Goal: Task Accomplishment & Management: Complete application form

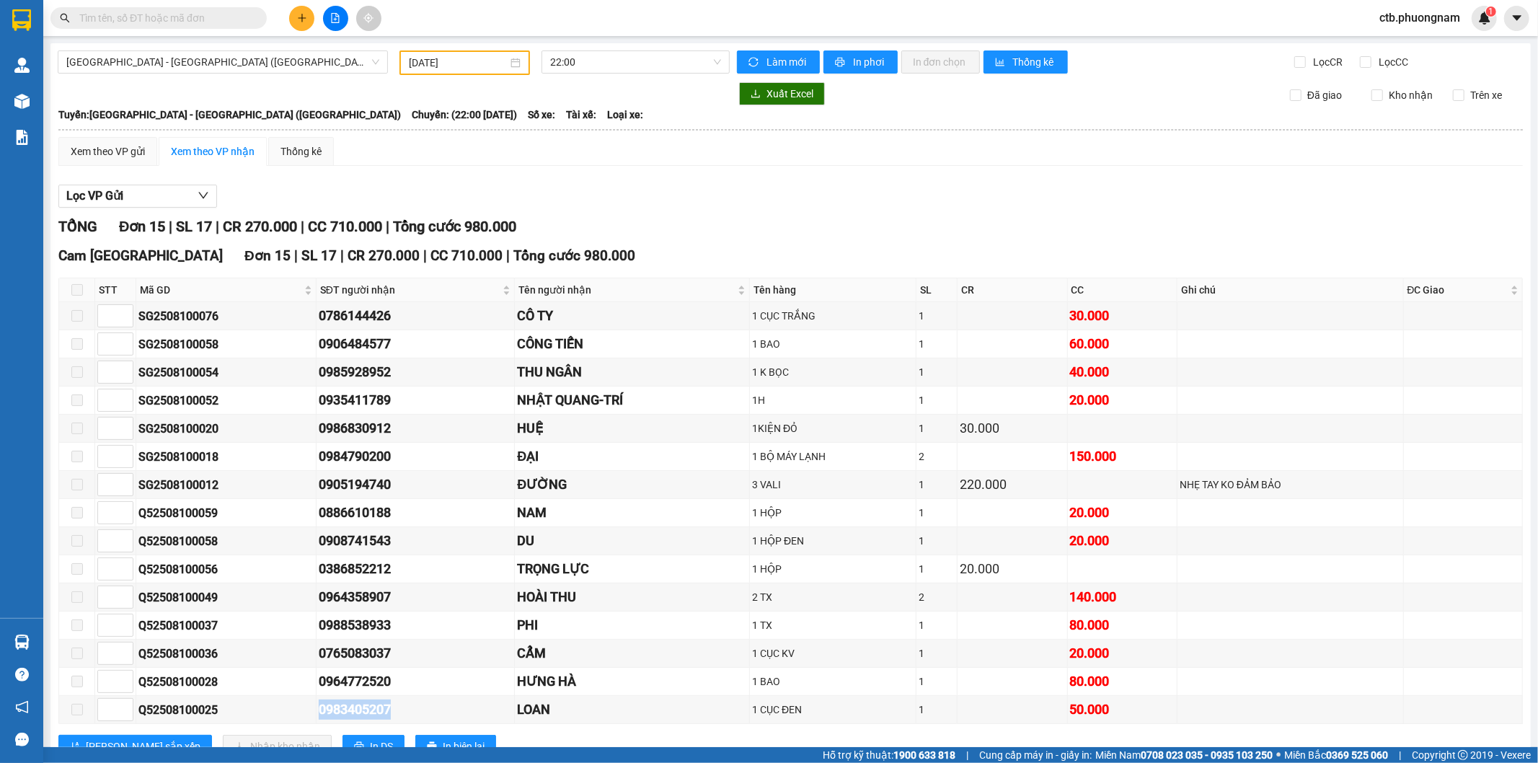
click at [297, 17] on icon "plus" at bounding box center [302, 18] width 10 height 10
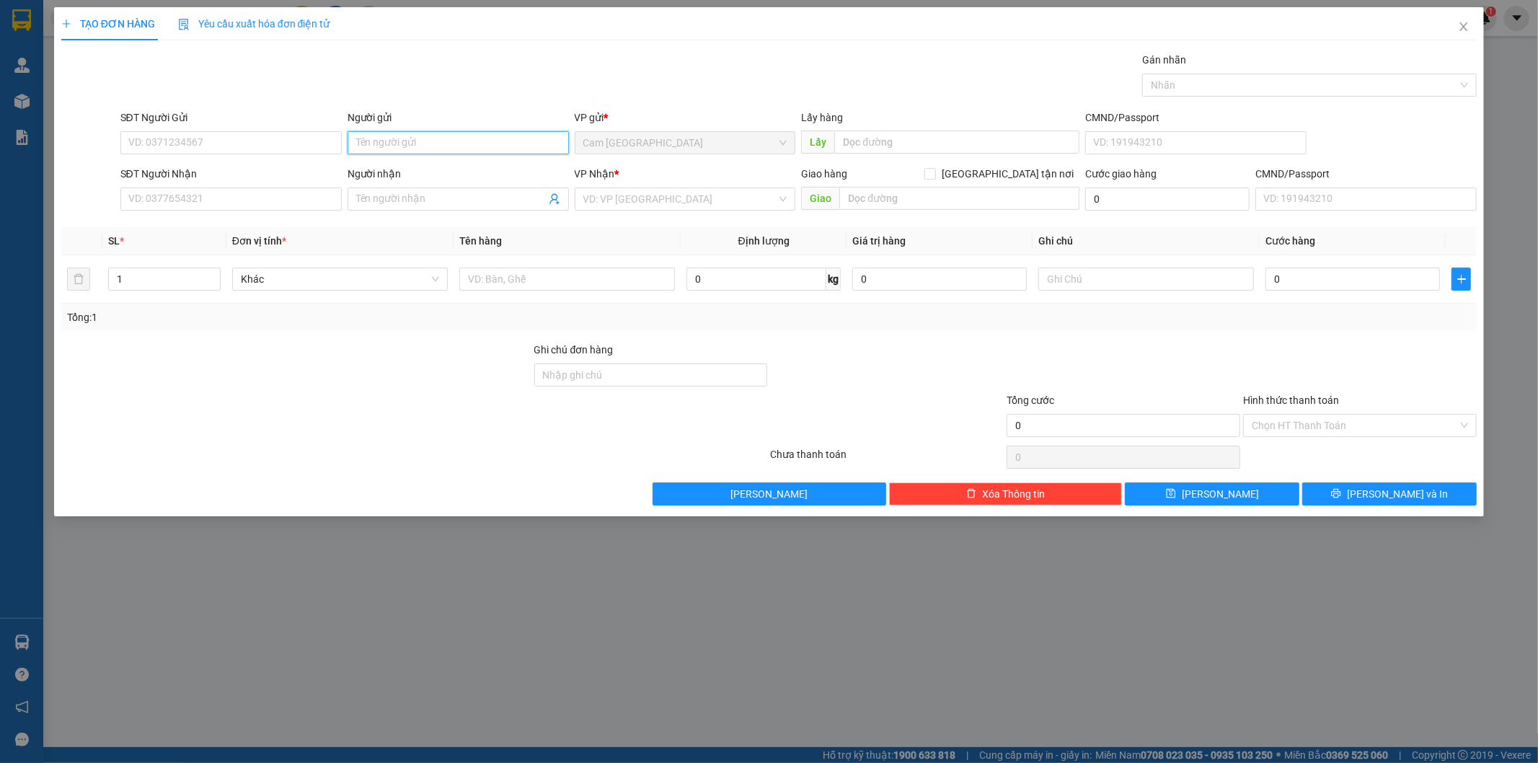
click at [418, 139] on input "Người gửi" at bounding box center [458, 142] width 221 height 23
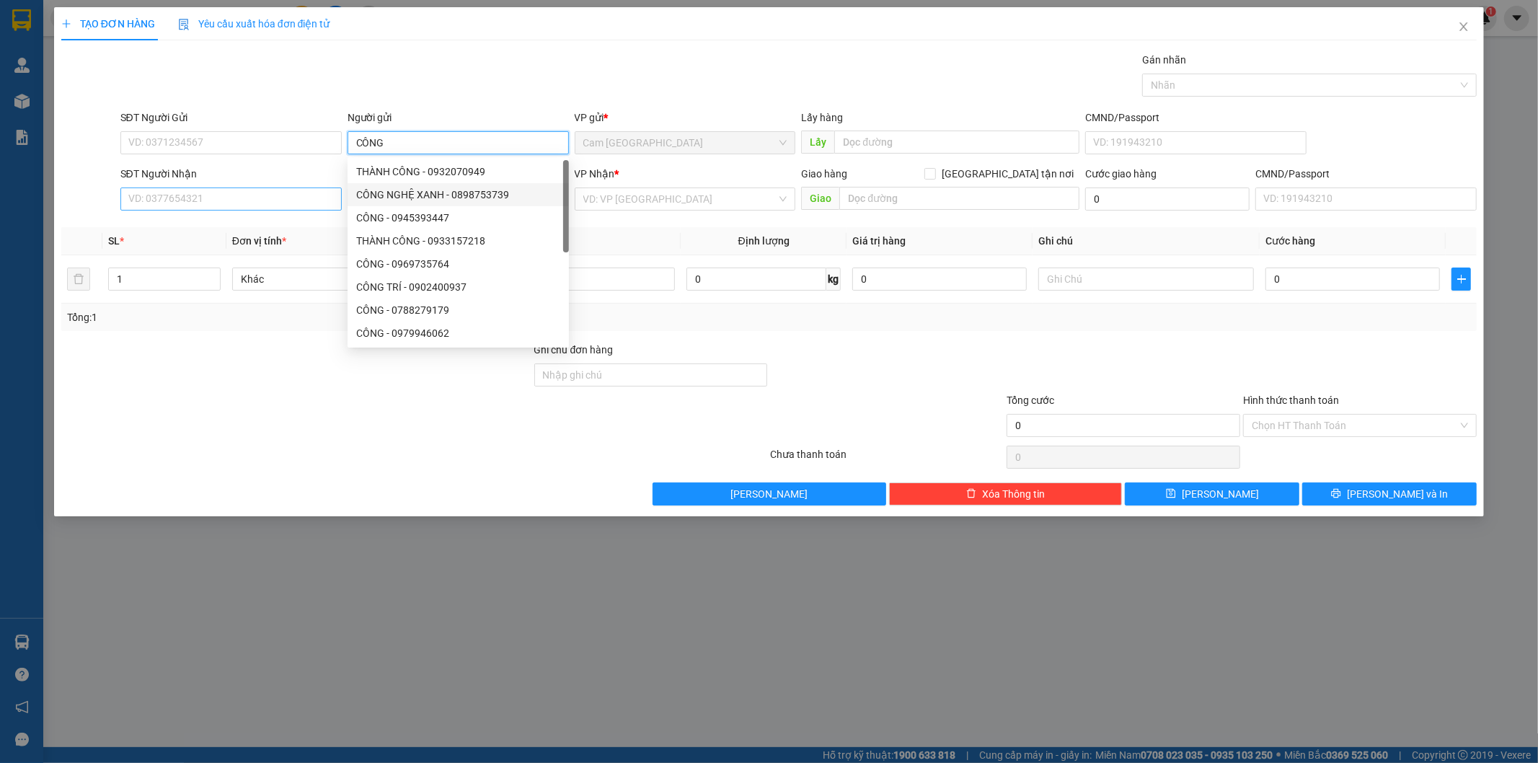
type input "CÔNG"
click at [279, 198] on input "SĐT Người Nhận" at bounding box center [230, 199] width 221 height 23
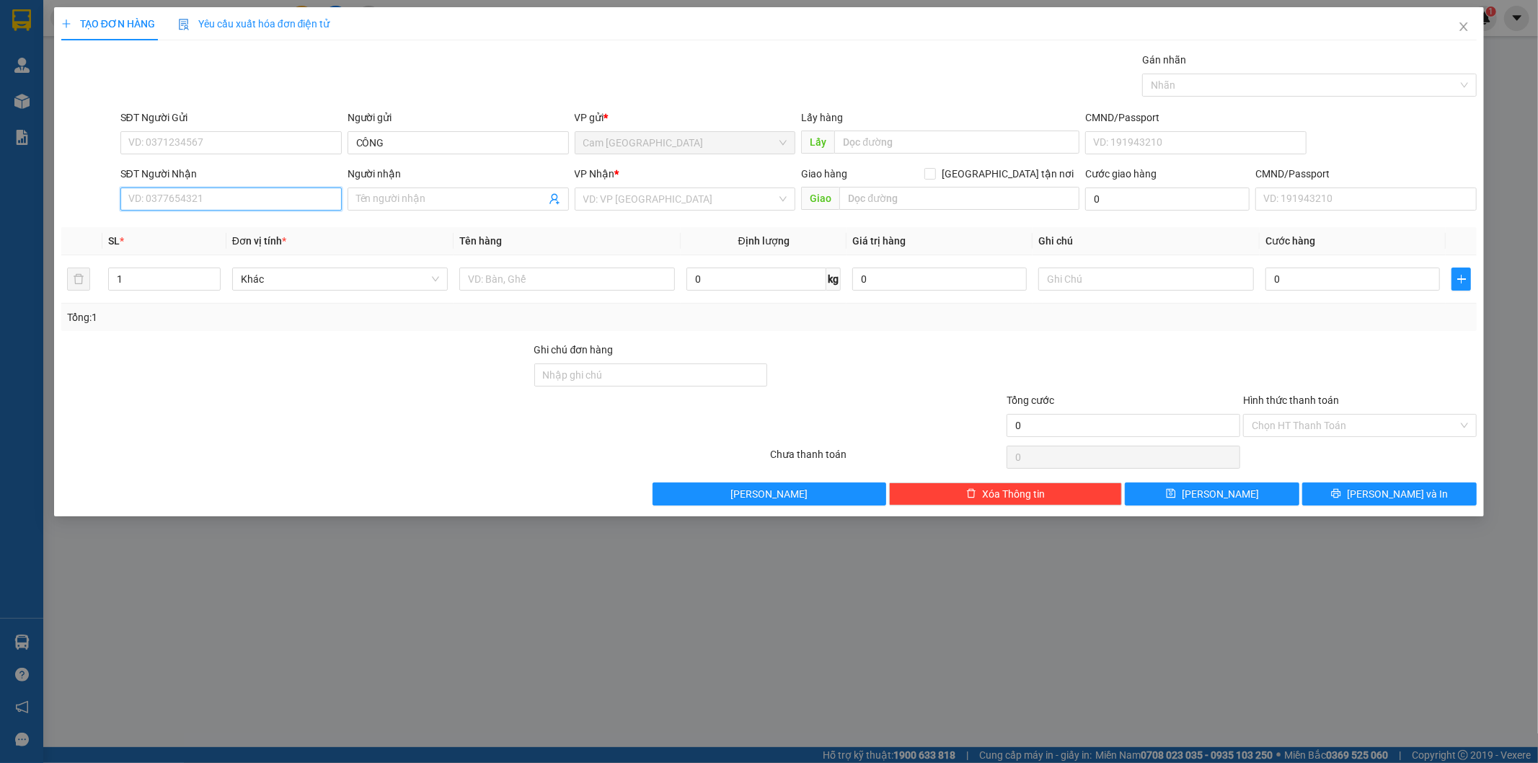
click at [204, 200] on input "SĐT Người Nhận" at bounding box center [230, 199] width 221 height 23
click at [211, 134] on input "SĐT Người Gửi" at bounding box center [230, 142] width 221 height 23
type input "0977275687"
click at [224, 170] on div "0977275687 - CÔNG" at bounding box center [231, 172] width 204 height 16
type input "0776896048"
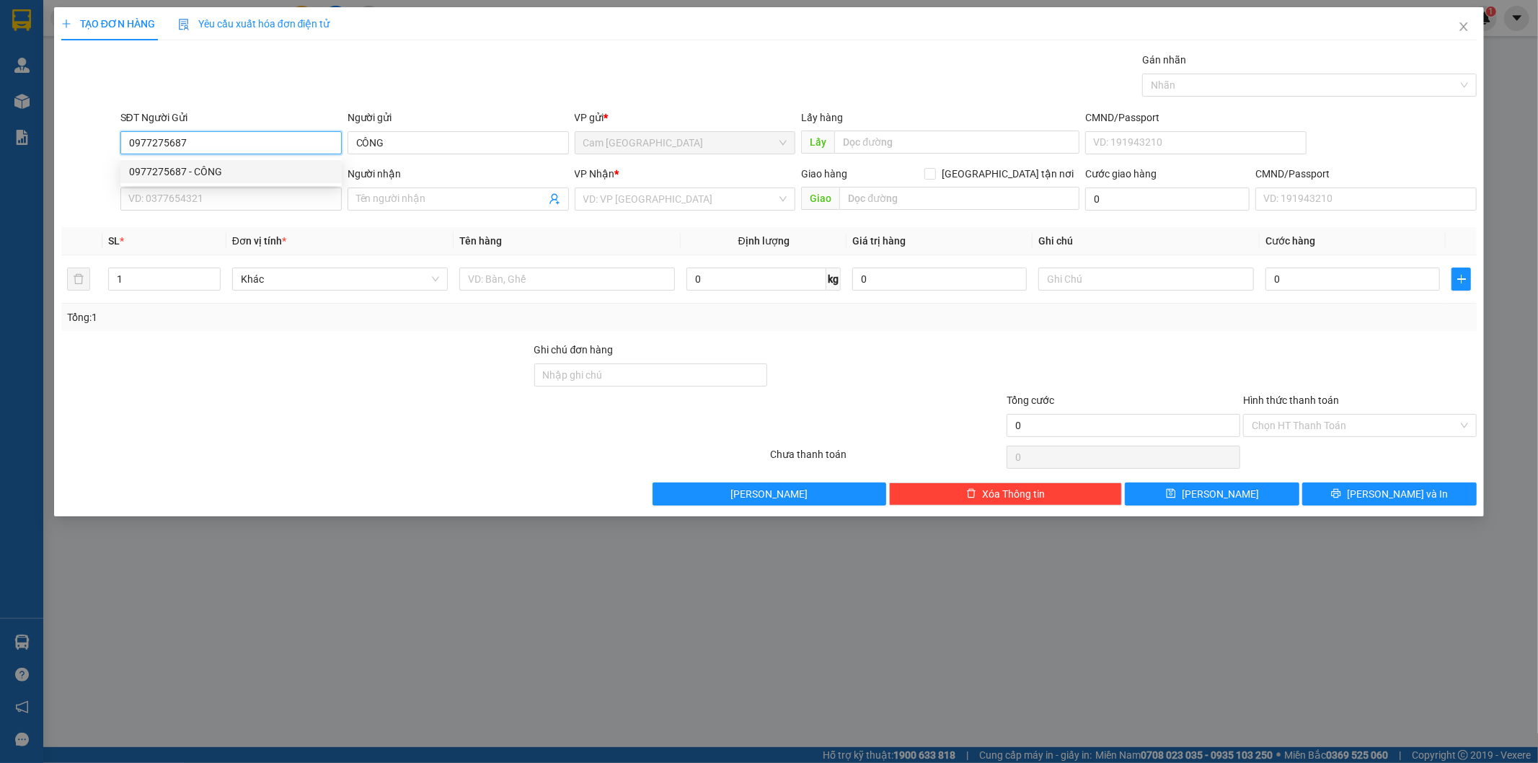
type input "QUÂN"
type input "0977275687"
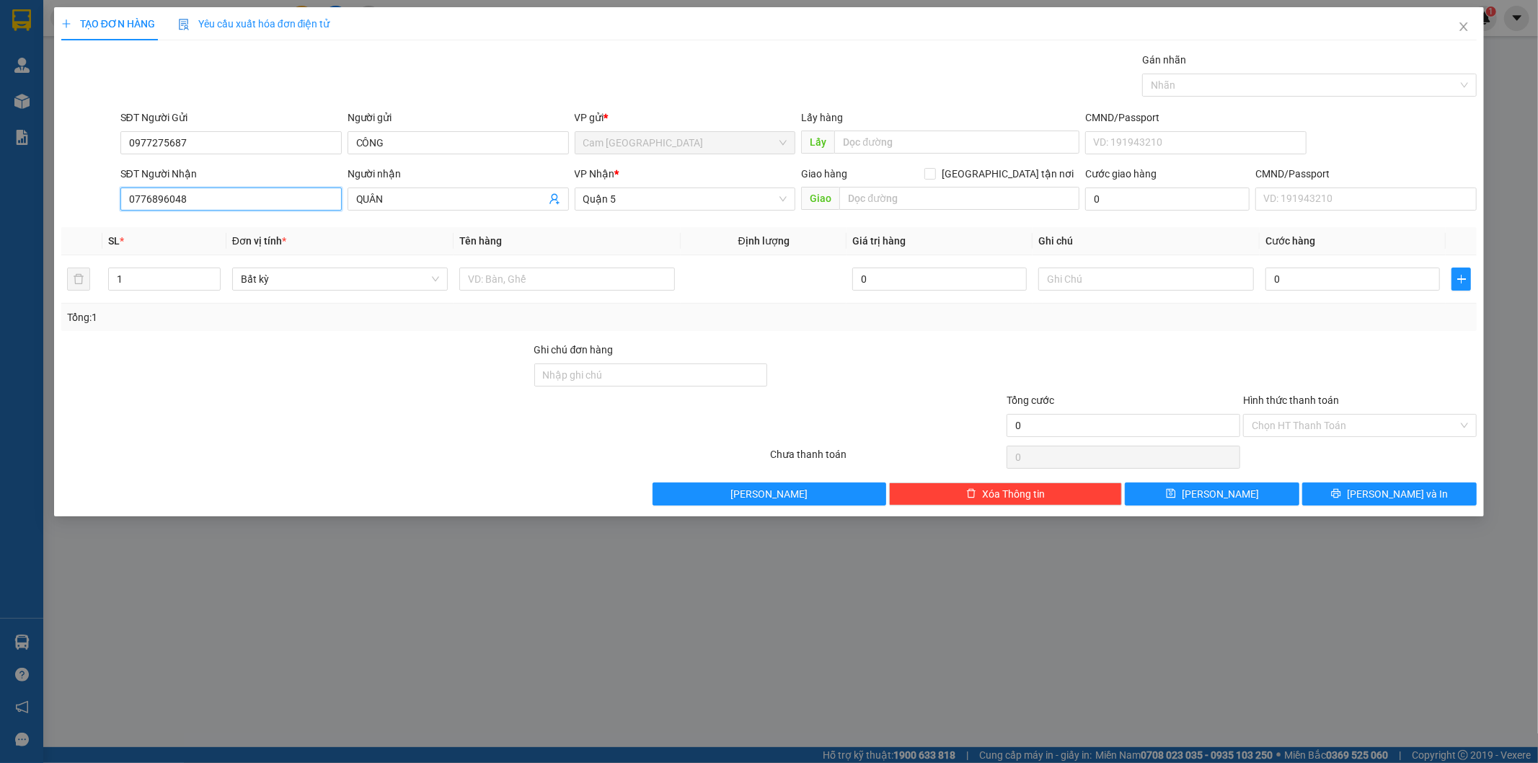
drag, startPoint x: 206, startPoint y: 198, endPoint x: 46, endPoint y: 239, distance: 164.6
click at [54, 229] on div "TẠO ĐƠN HÀNG Yêu cầu xuất hóa đơn điện tử Transit Pickup Surcharge Ids Transit …" at bounding box center [769, 261] width 1431 height 509
type input "0903648790"
drag, startPoint x: 398, startPoint y: 197, endPoint x: 311, endPoint y: 203, distance: 87.5
click at [311, 203] on div "SĐT Người Nhận 0903648790 Người nhận QUÂN QUÂN VP Nhận * Quận 5 Giao hàng [GEOG…" at bounding box center [799, 191] width 1363 height 50
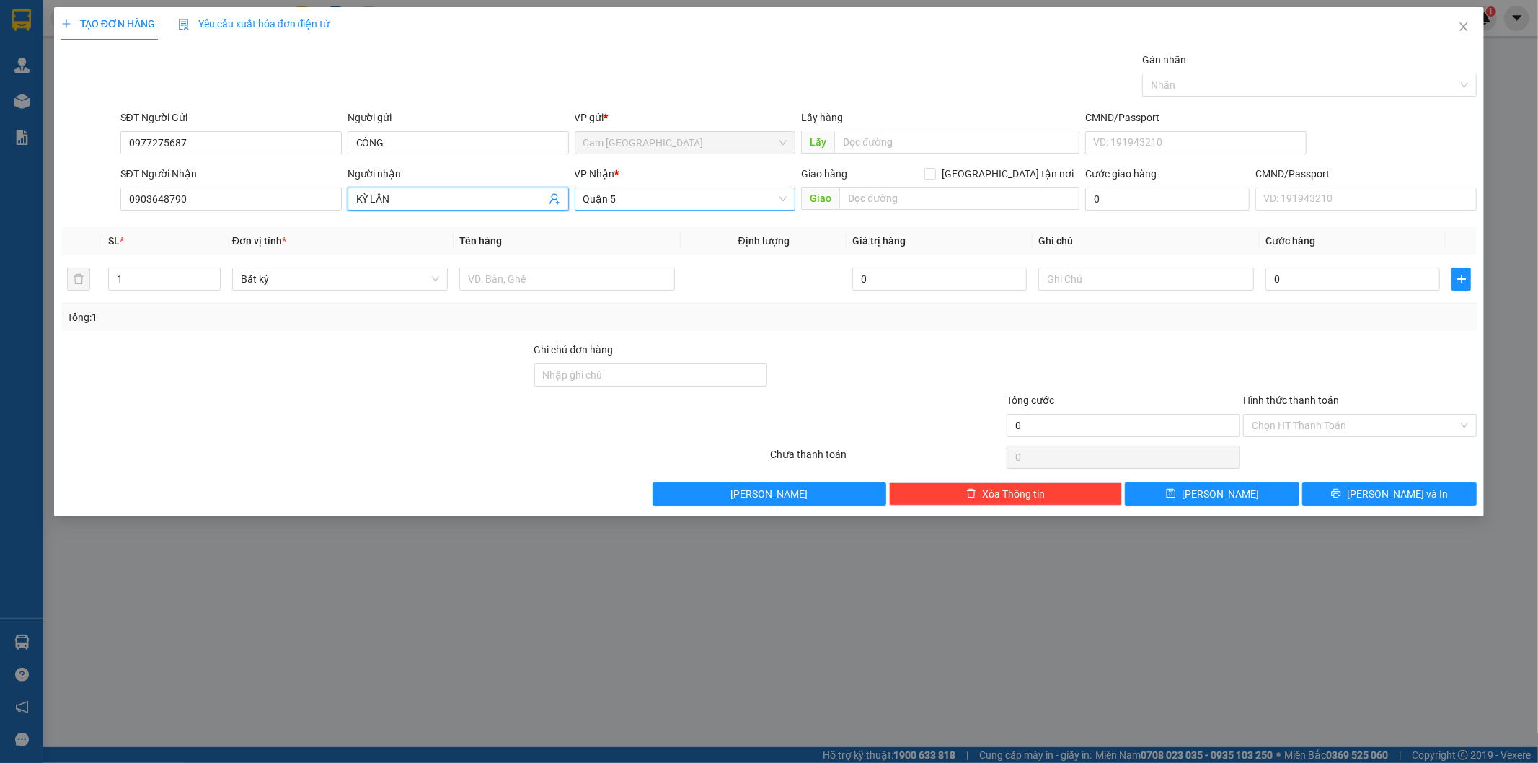
click at [674, 202] on span "Quận 5" at bounding box center [685, 199] width 204 height 22
type input "KỲ LÂN"
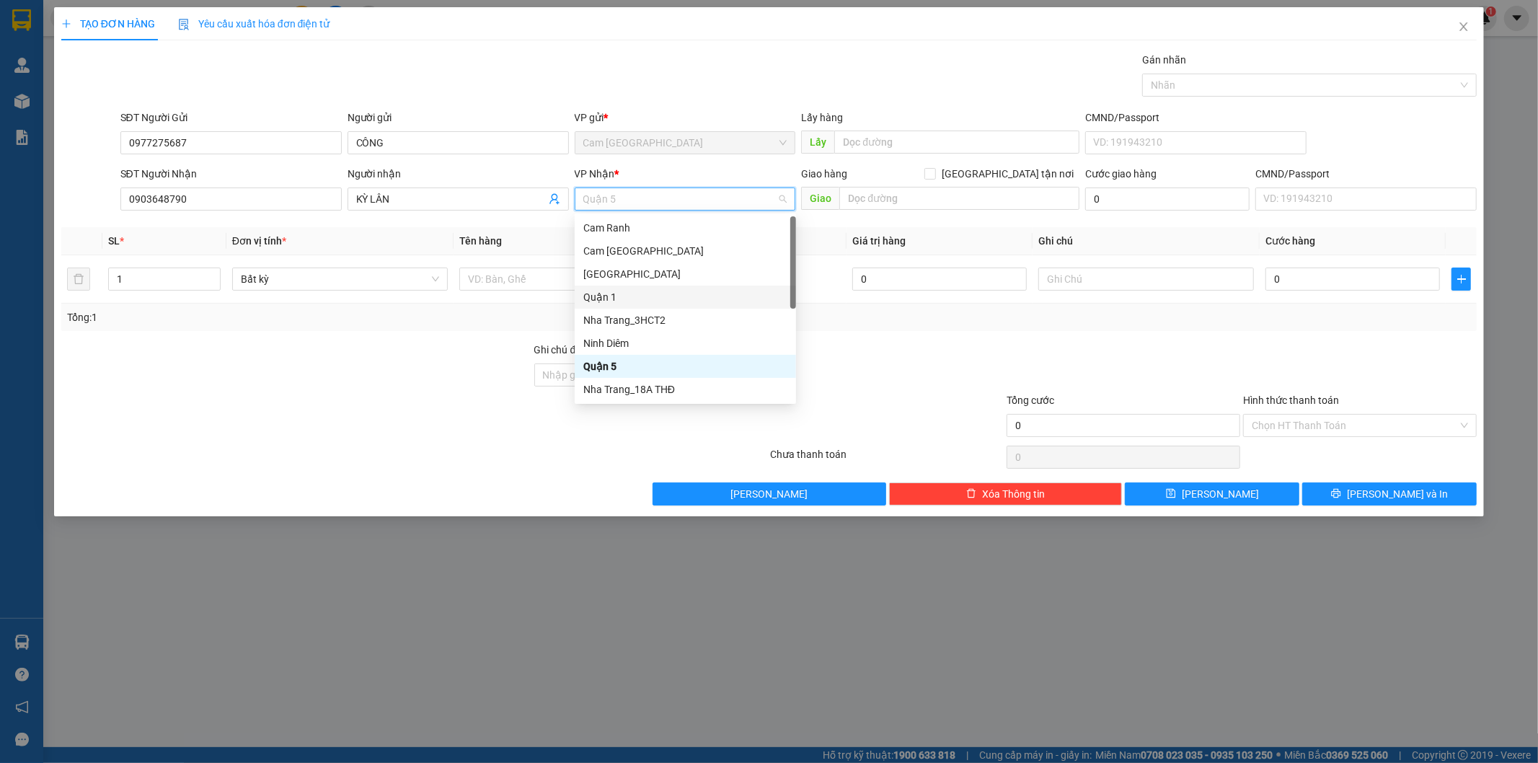
click at [627, 296] on div "Quận 1" at bounding box center [685, 297] width 204 height 16
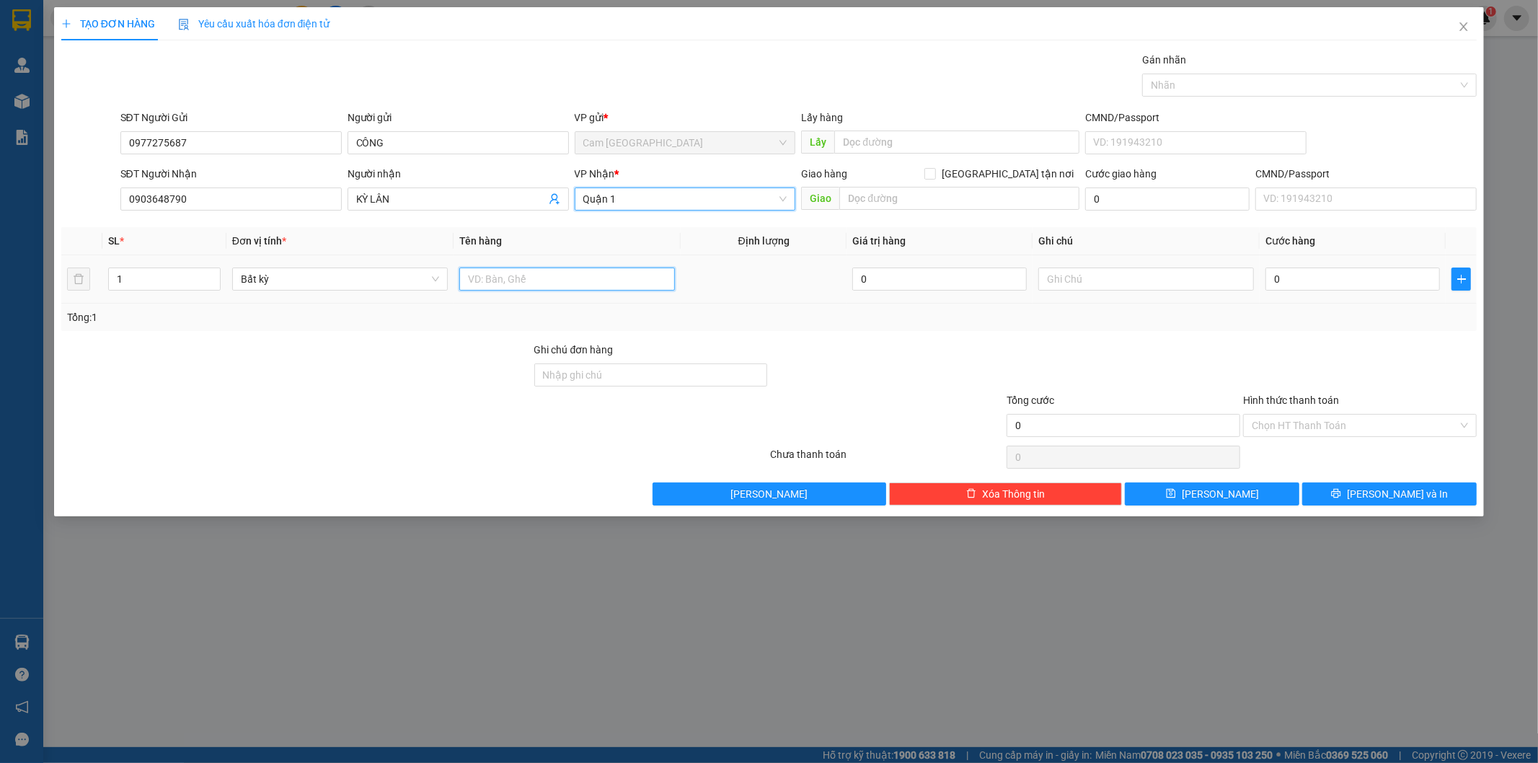
click at [557, 268] on input "text" at bounding box center [567, 279] width 216 height 23
type input "`"
type input "2"
type input "1H"
click at [1387, 286] on input "0" at bounding box center [1353, 279] width 175 height 23
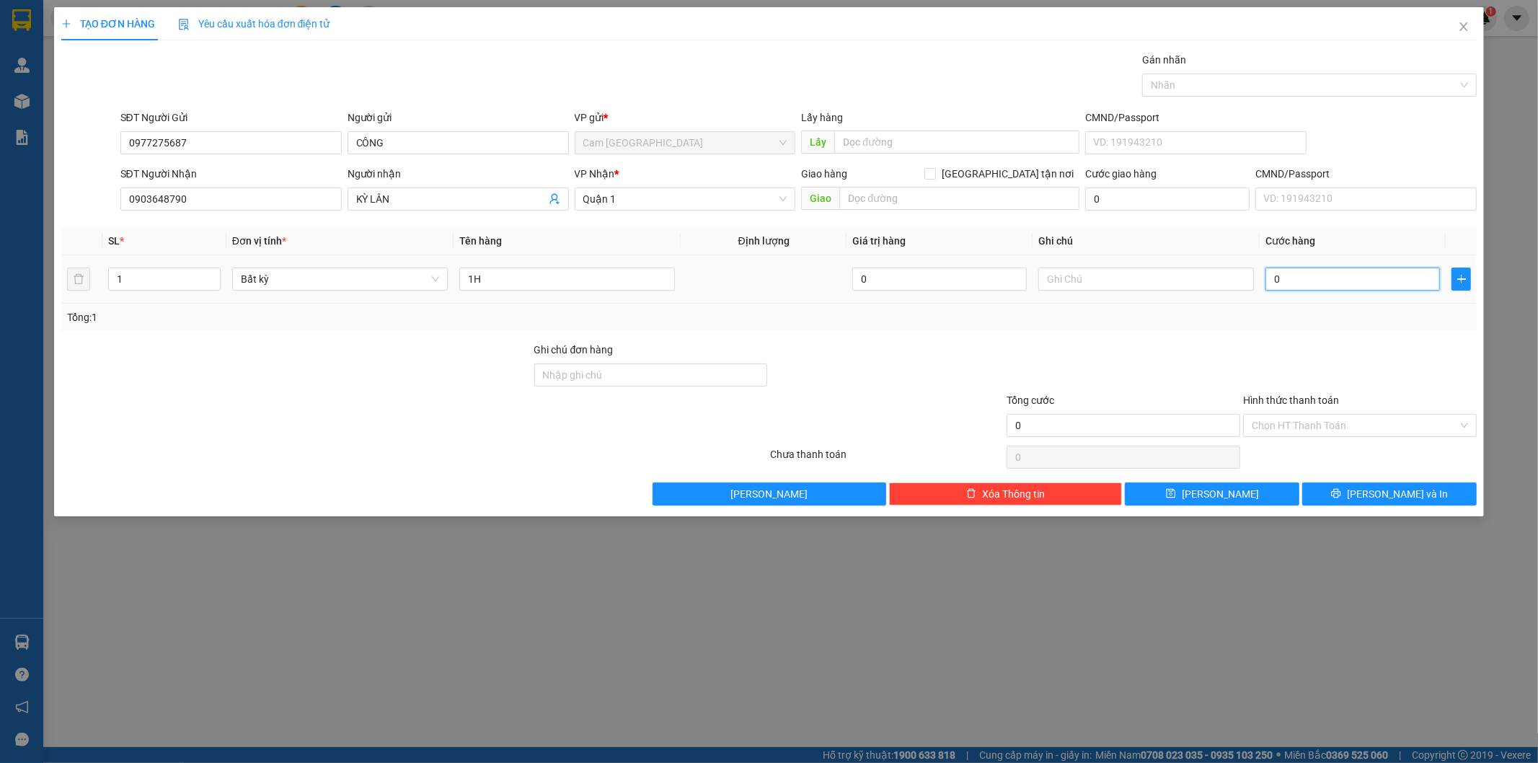
type input "2"
type input "20"
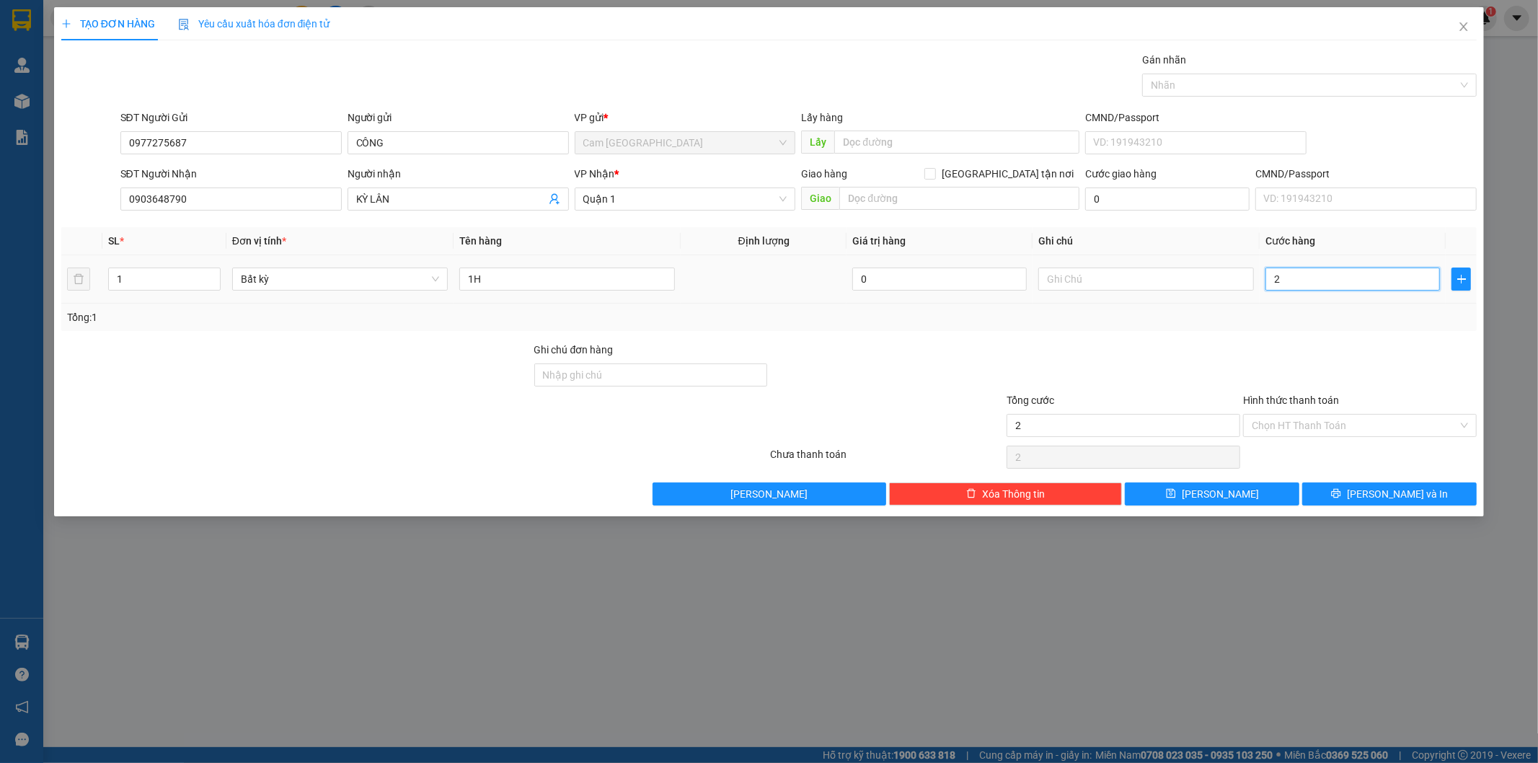
type input "20"
type input "200"
type input "2.000"
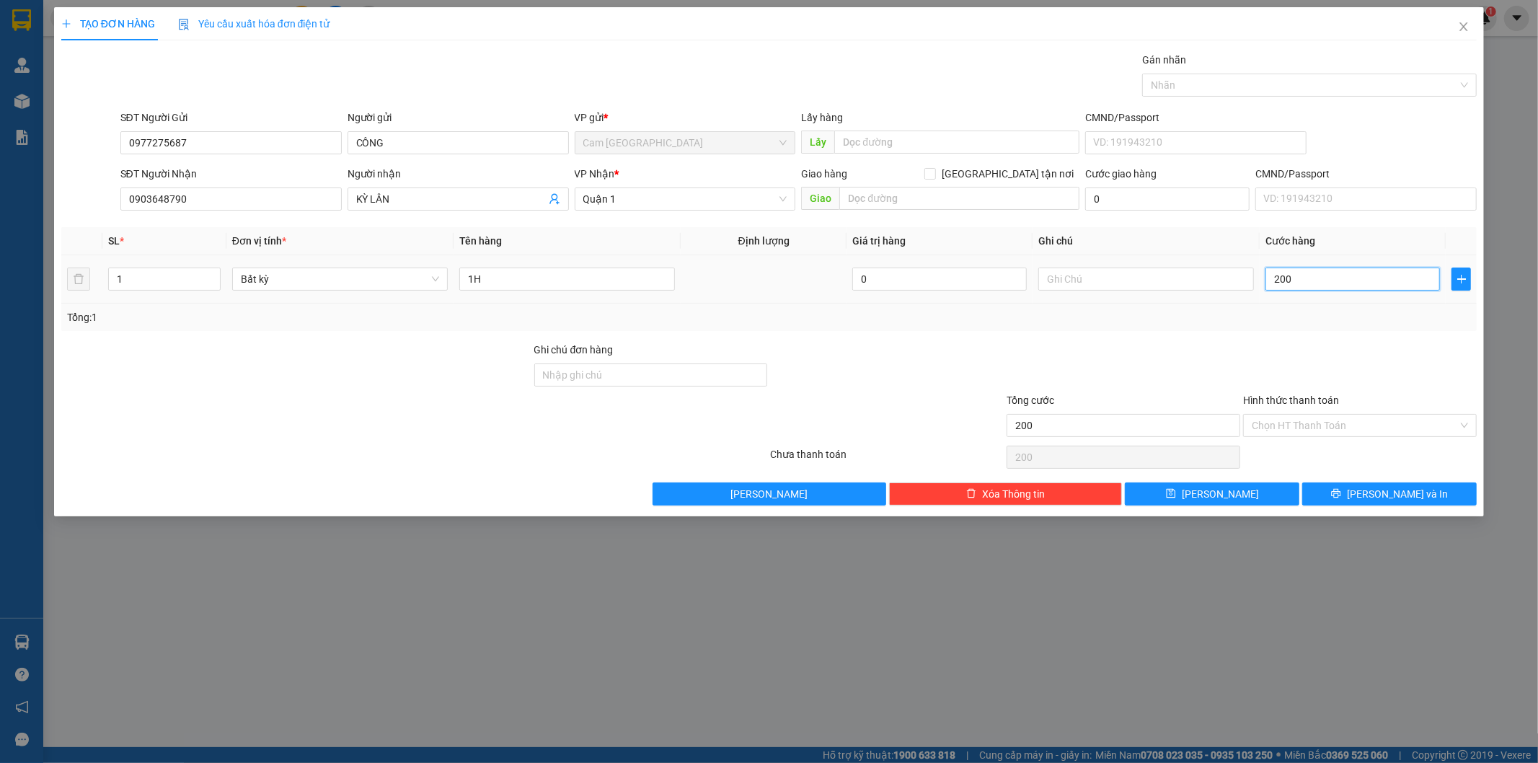
type input "2.000"
type input "20.000"
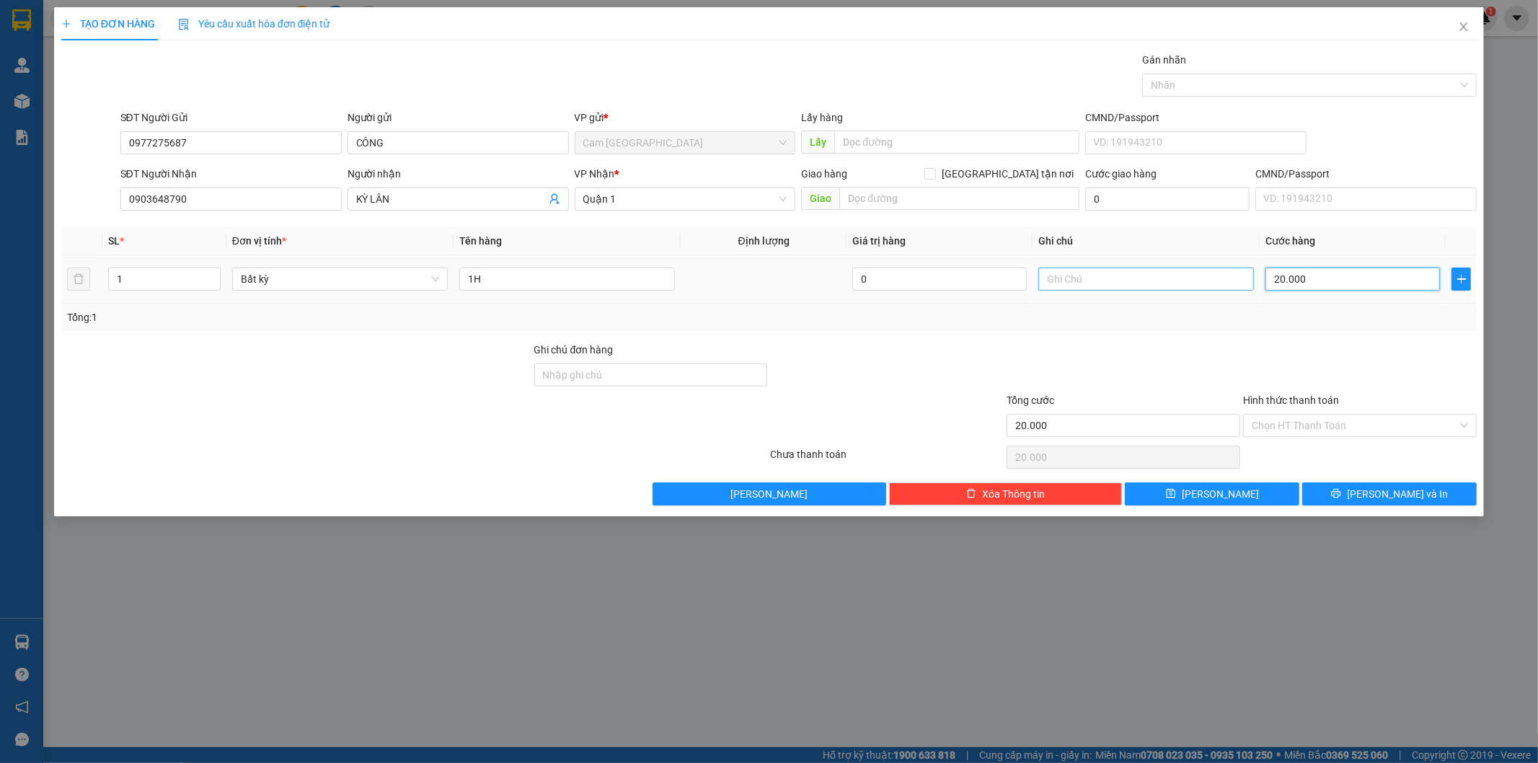
type input "20.000"
click at [1080, 283] on input "text" at bounding box center [1147, 279] width 216 height 23
type input "THU HỘ 3TR400K"
click at [1313, 427] on input "Hình thức thanh toán" at bounding box center [1355, 426] width 206 height 22
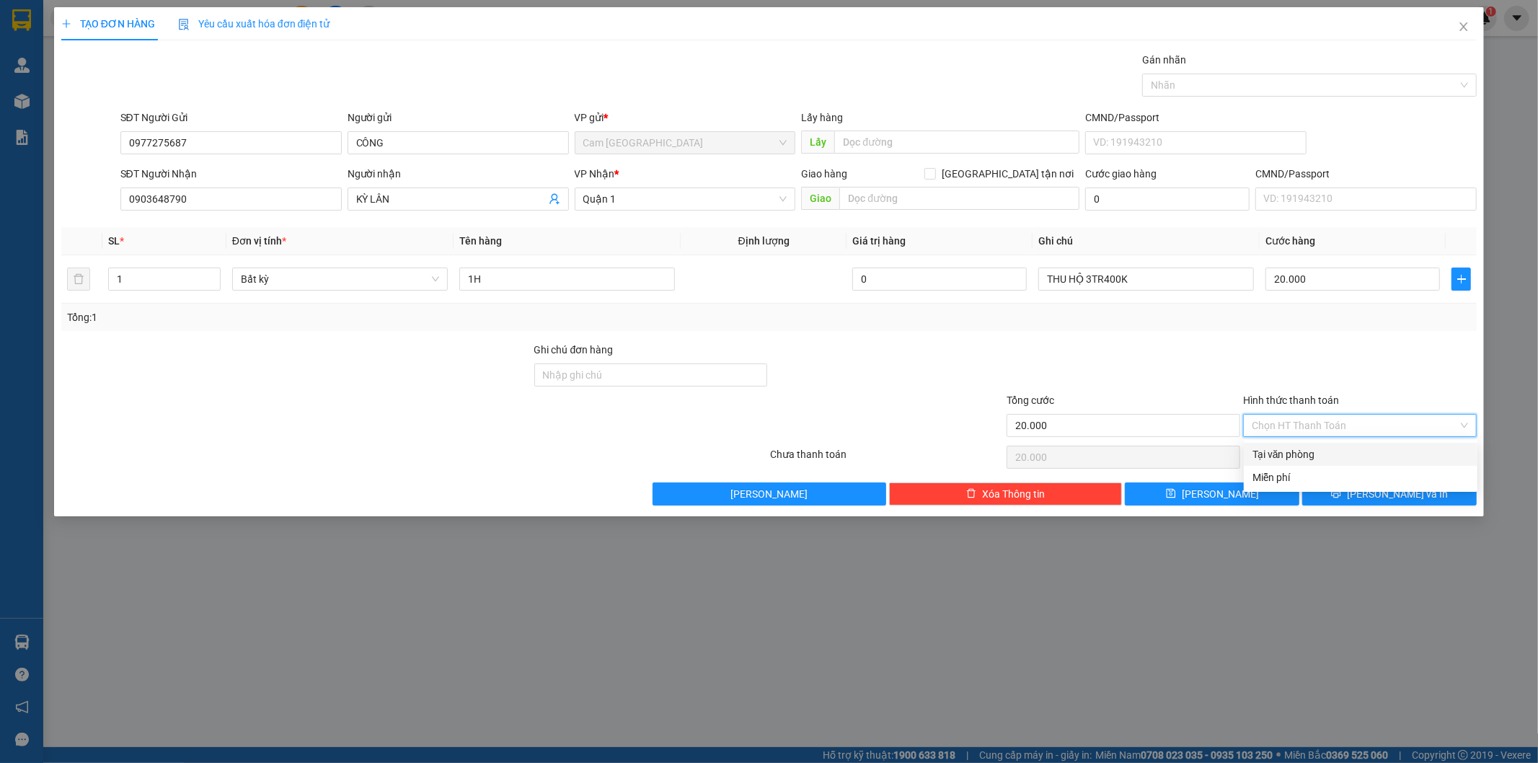
click at [1308, 450] on div "Tại văn phòng" at bounding box center [1361, 454] width 216 height 16
type input "0"
click at [1339, 489] on button "[PERSON_NAME] và In" at bounding box center [1389, 493] width 175 height 23
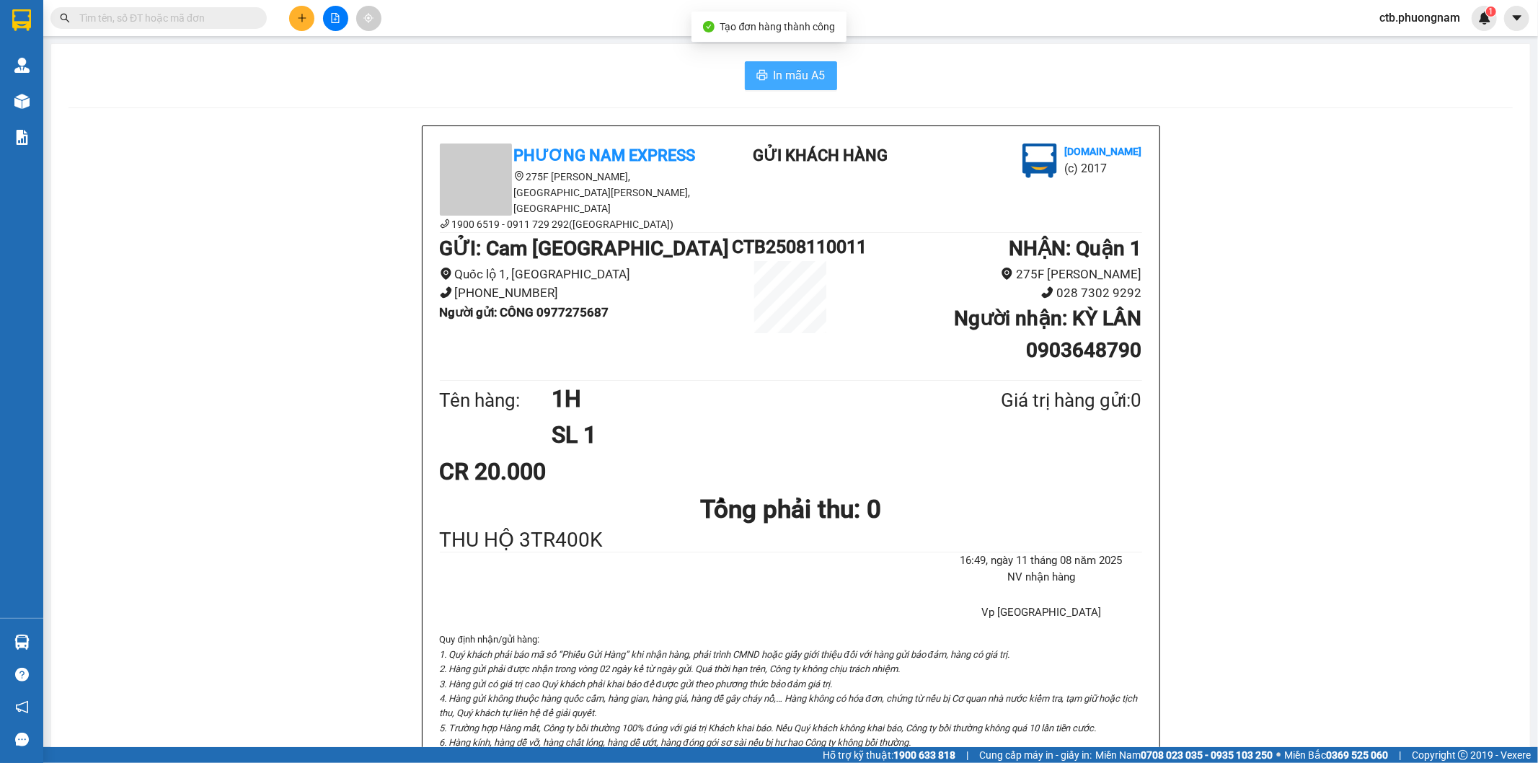
click at [804, 68] on span "In mẫu A5" at bounding box center [800, 75] width 52 height 18
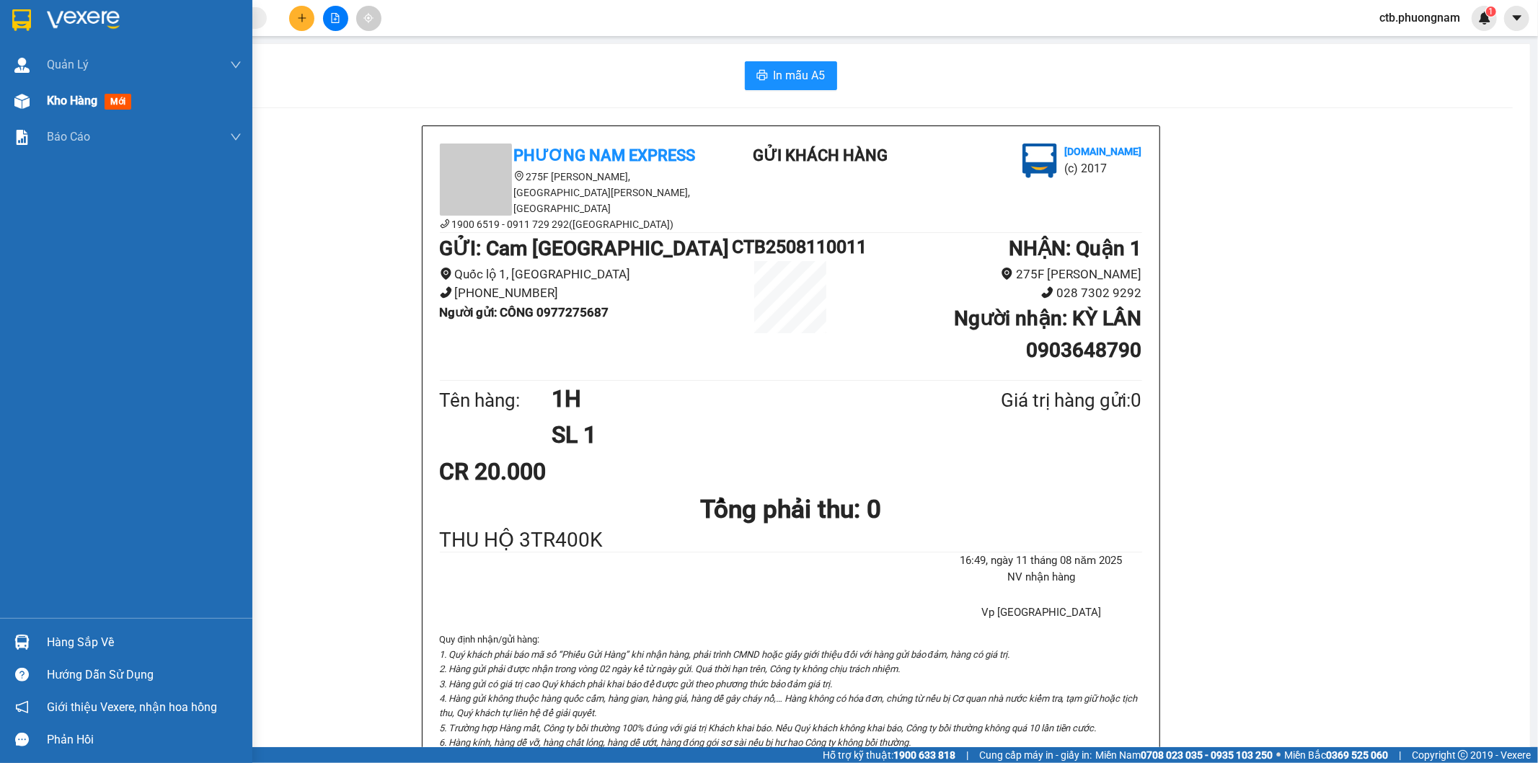
click at [81, 98] on span "Kho hàng" at bounding box center [72, 101] width 50 height 14
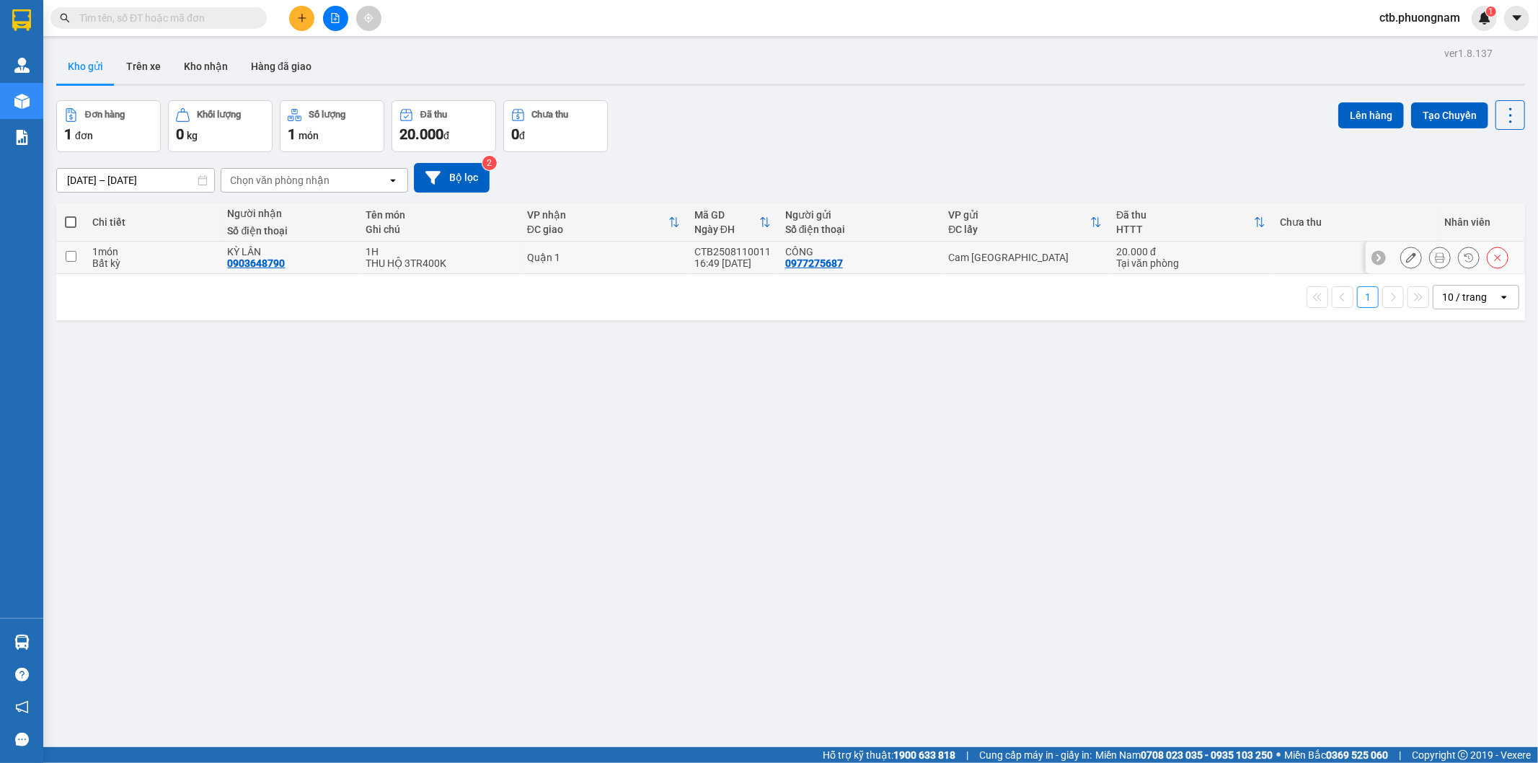
click at [1406, 257] on icon at bounding box center [1411, 257] width 10 height 10
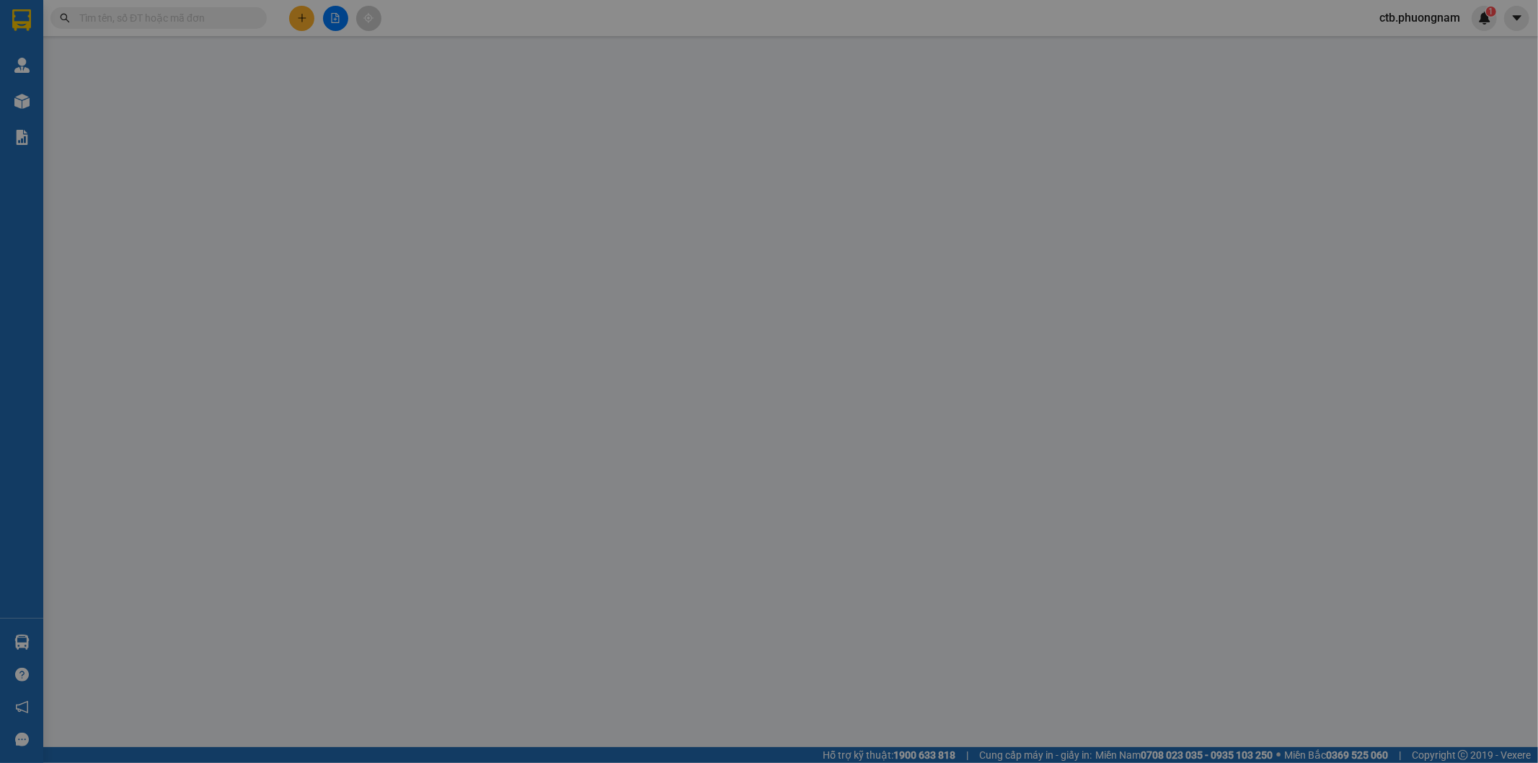
type input "0977275687"
type input "CÔNG"
type input "0903648790"
type input "KỲ LÂN"
type input "20.000"
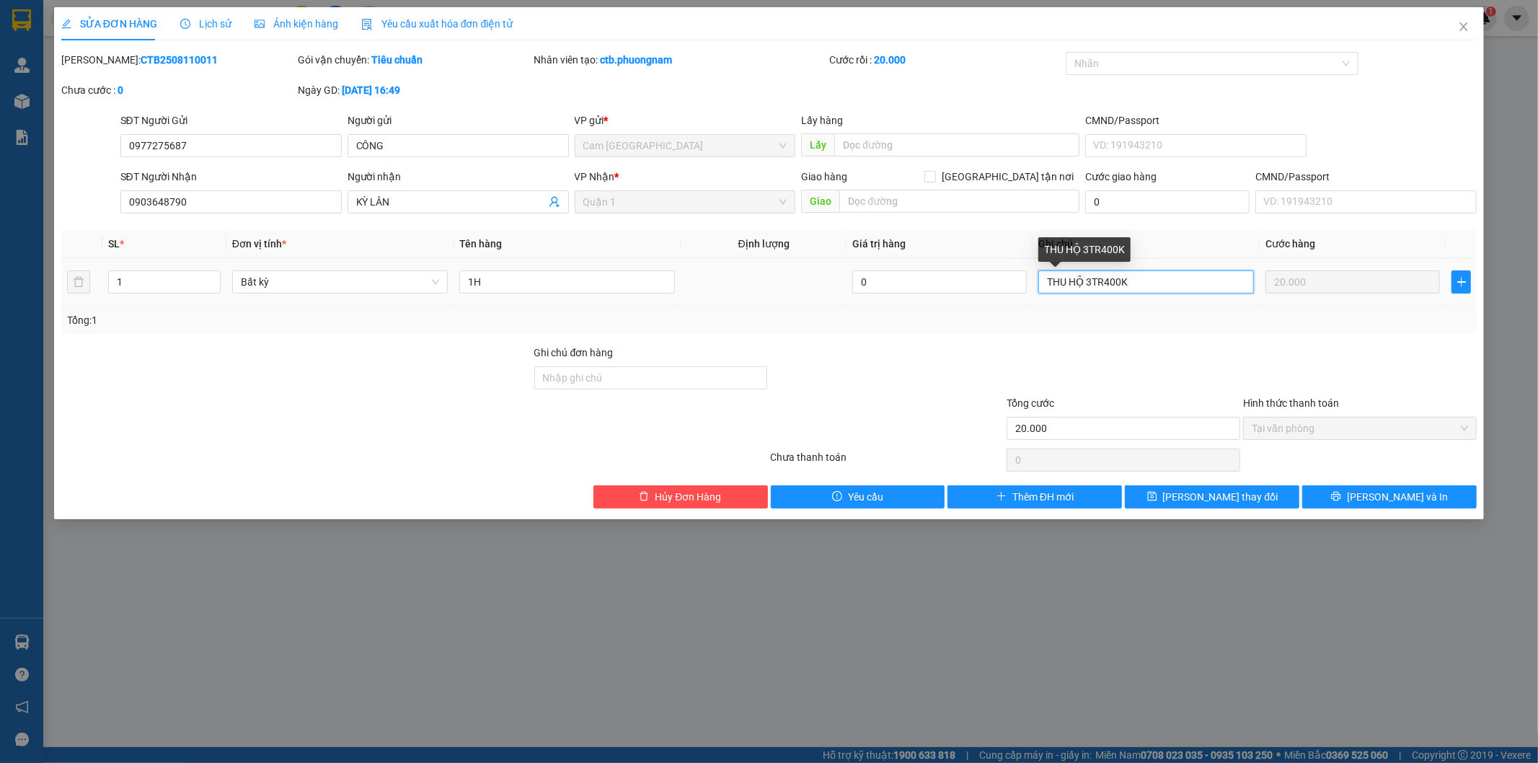
click at [1065, 279] on input "THU HỘ 3TR400K" at bounding box center [1147, 281] width 216 height 23
type input "T. HỘ 3TR400K"
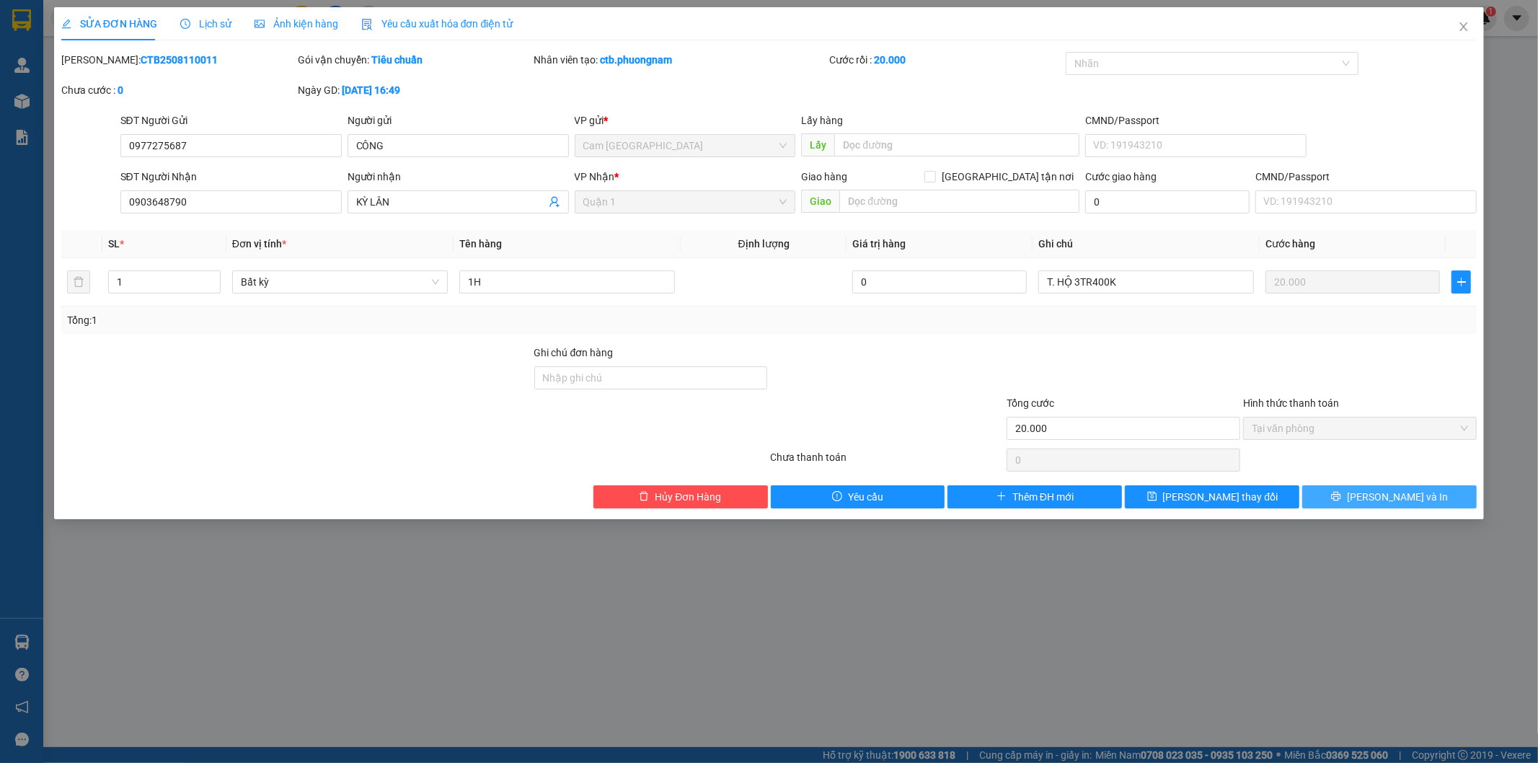
click at [1332, 505] on button "[PERSON_NAME] và In" at bounding box center [1389, 496] width 175 height 23
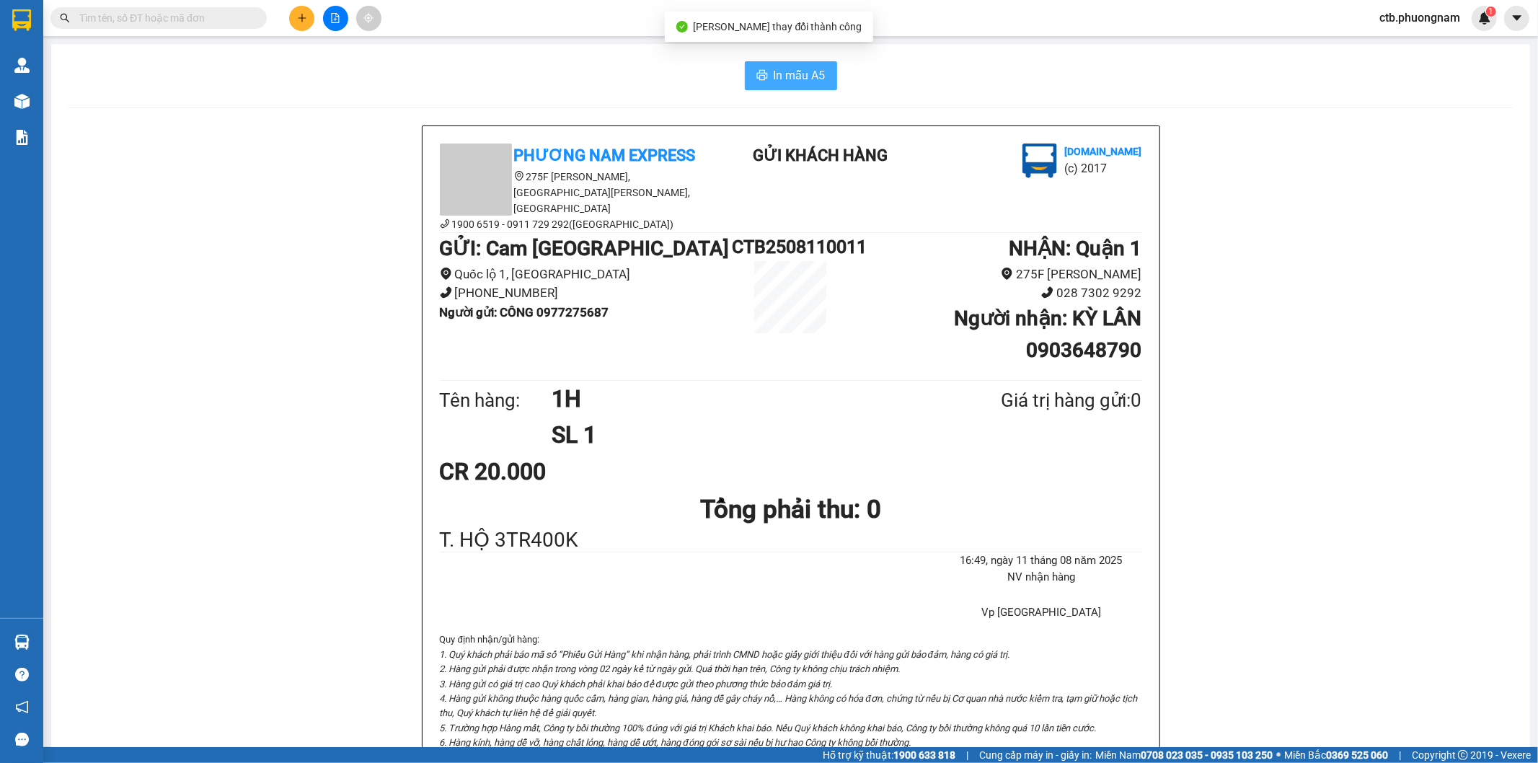
drag, startPoint x: 803, startPoint y: 70, endPoint x: 803, endPoint y: 96, distance: 26.0
click at [803, 71] on span "In mẫu A5" at bounding box center [800, 75] width 52 height 18
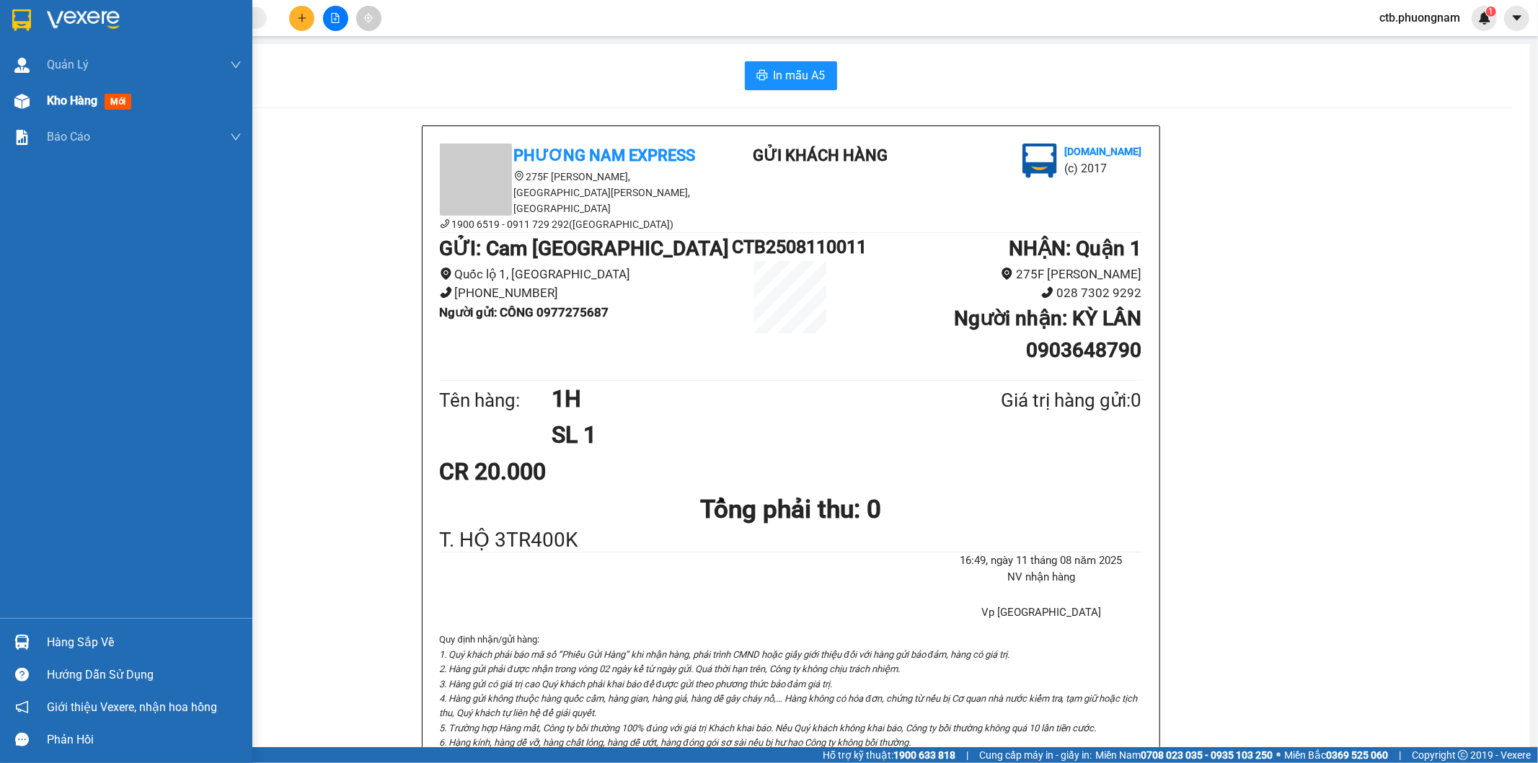
click at [32, 96] on div at bounding box center [21, 101] width 25 height 25
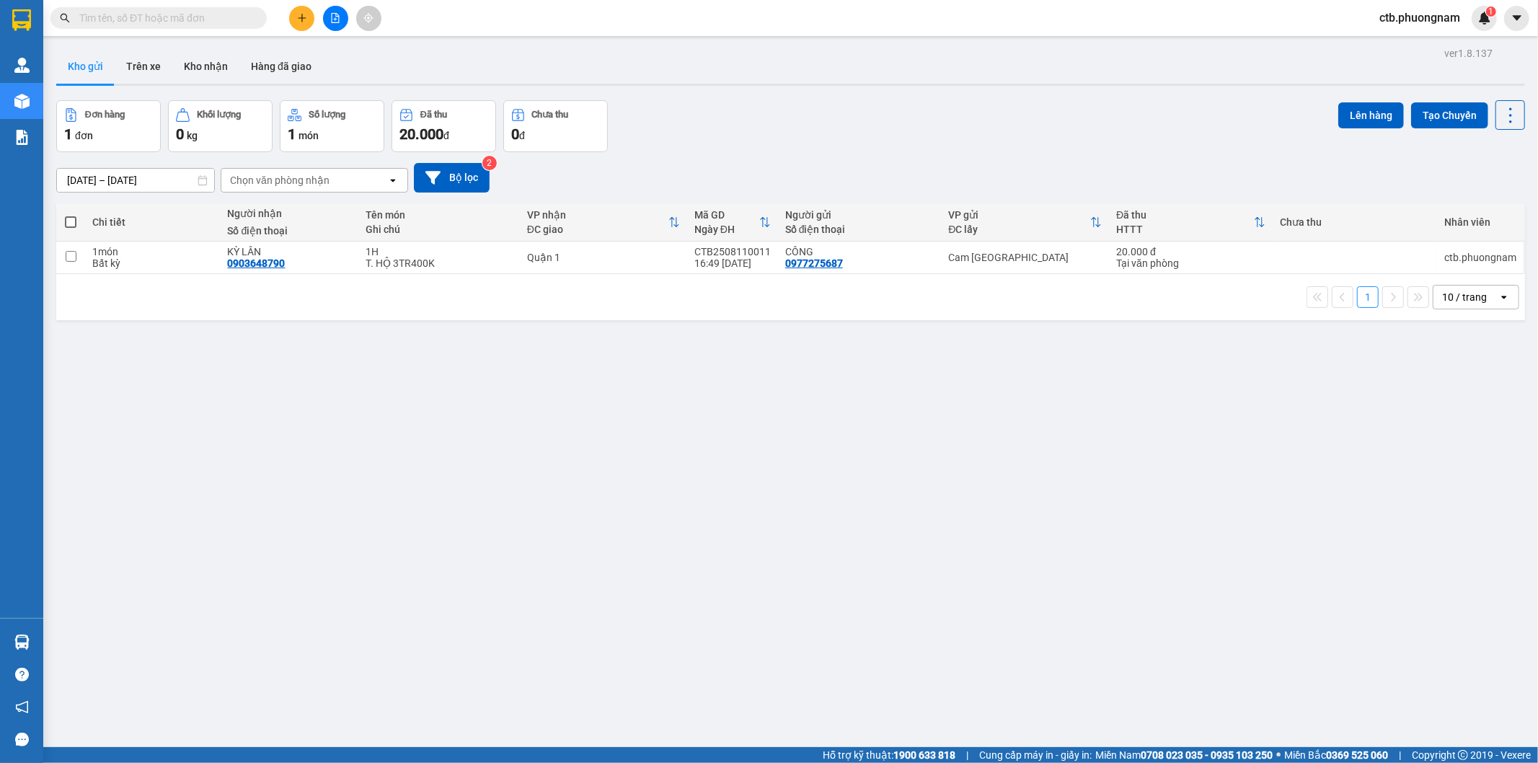
click at [211, 19] on input "text" at bounding box center [164, 18] width 170 height 16
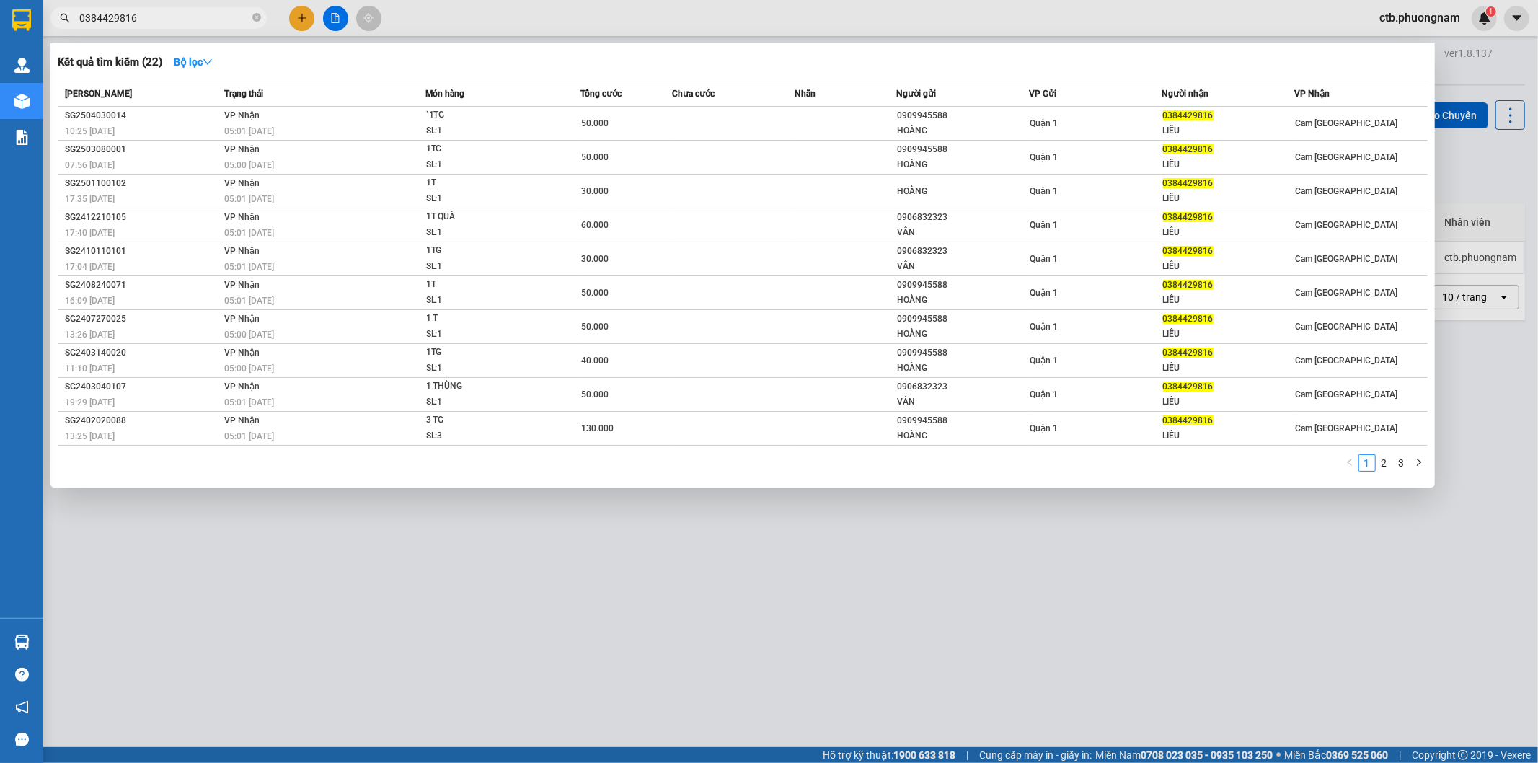
type input "0384429816"
click at [260, 18] on icon "close-circle" at bounding box center [256, 17] width 9 height 9
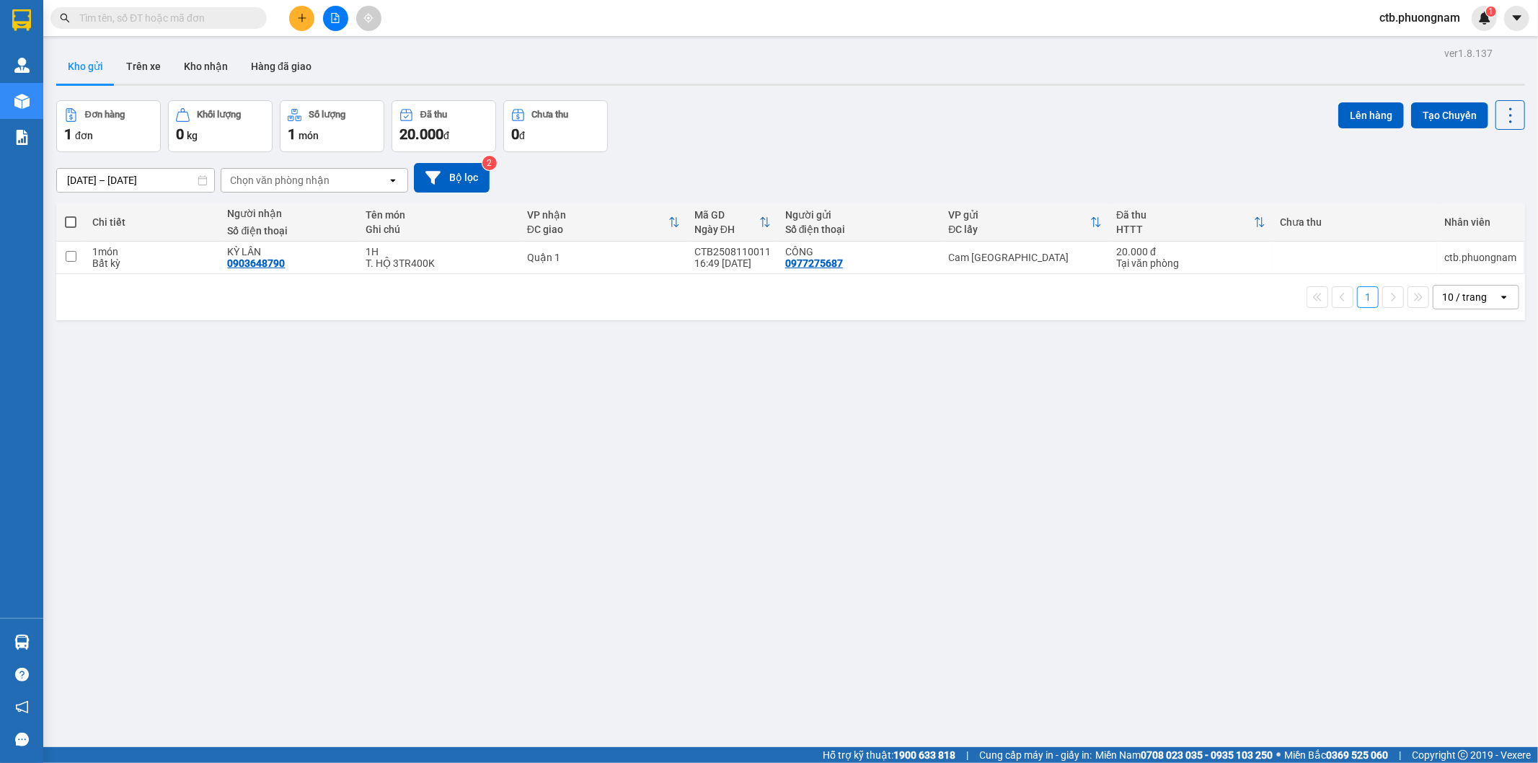
click at [939, 581] on div "ver 1.8.137 Kho gửi Trên xe Kho nhận Hàng đã giao Đơn hàng 1 đơn Khối lượng 0 k…" at bounding box center [790, 424] width 1481 height 763
